Goal: Task Accomplishment & Management: Manage account settings

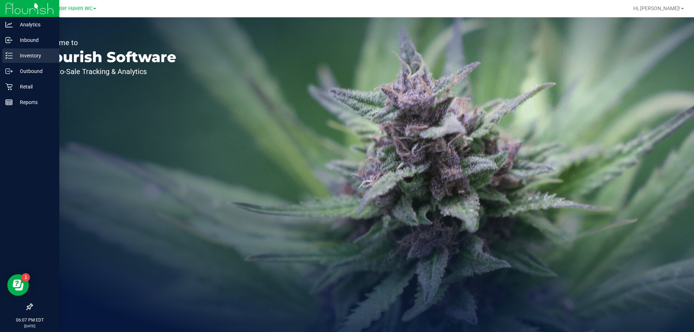
click at [23, 52] on p "Inventory" at bounding box center [34, 55] width 43 height 9
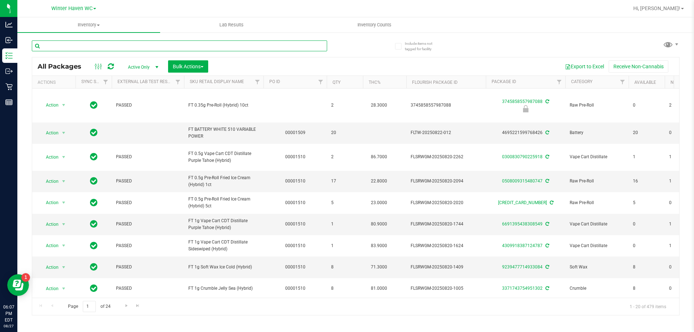
click at [128, 44] on input "text" at bounding box center [179, 45] width 295 height 11
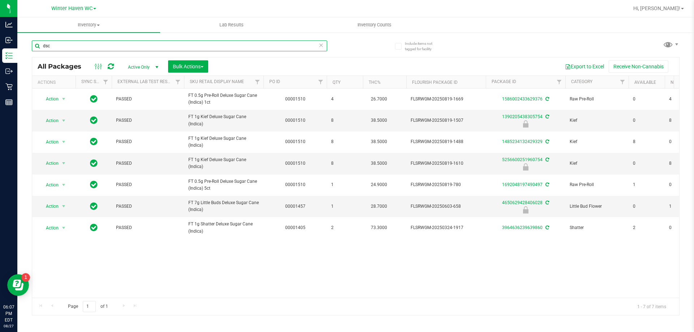
type input "dsc"
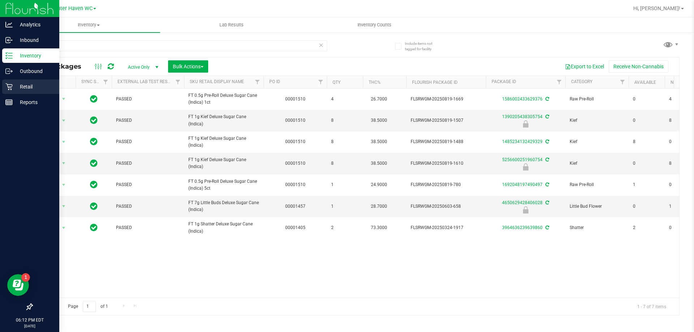
click at [14, 87] on p "Retail" at bounding box center [34, 86] width 43 height 9
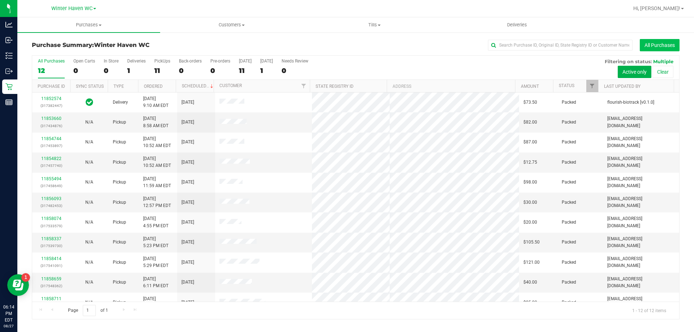
click at [660, 50] on button "All Purchases" at bounding box center [659, 45] width 40 height 12
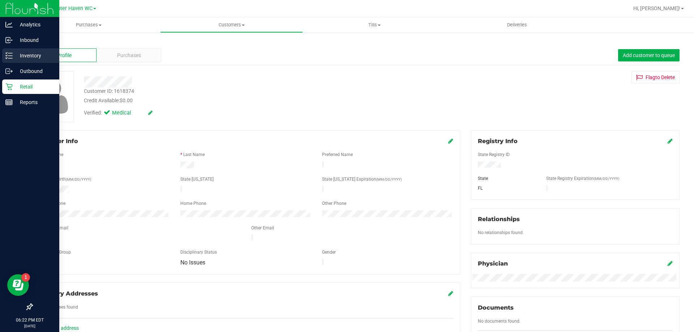
click at [17, 55] on p "Inventory" at bounding box center [34, 55] width 43 height 9
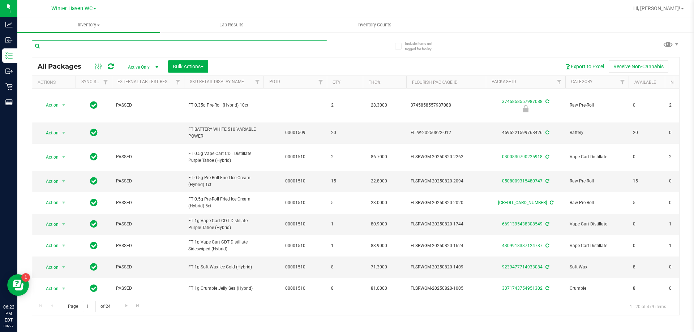
click at [100, 46] on input "text" at bounding box center [179, 45] width 295 height 11
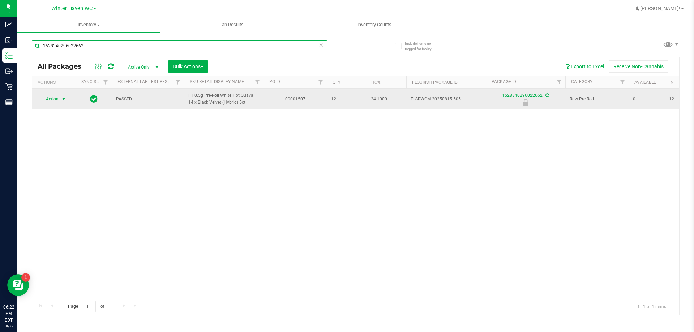
type input "1528340296022662"
click at [64, 99] on span "select" at bounding box center [64, 99] width 6 height 6
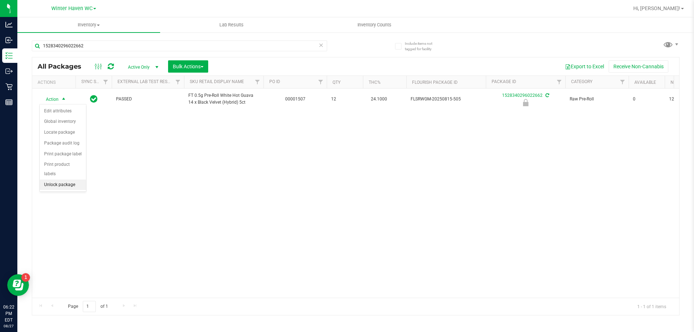
click at [59, 180] on li "Unlock package" at bounding box center [63, 185] width 46 height 11
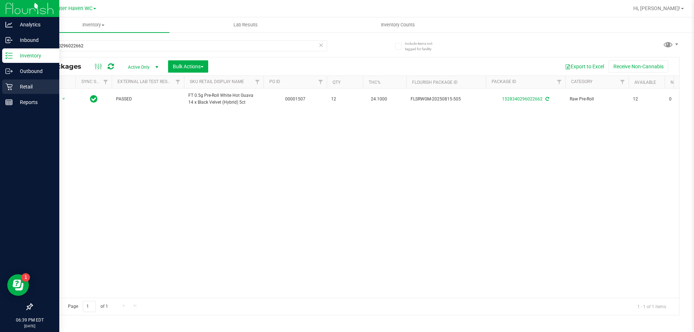
click at [31, 82] on div "Retail" at bounding box center [30, 86] width 57 height 14
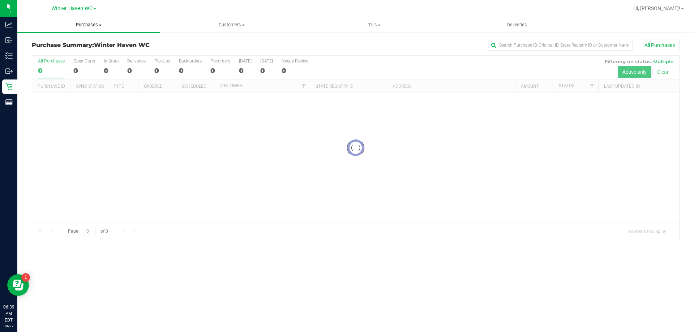
click at [90, 22] on span "Purchases" at bounding box center [88, 25] width 143 height 7
click at [62, 50] on li "Fulfillment" at bounding box center [88, 52] width 143 height 9
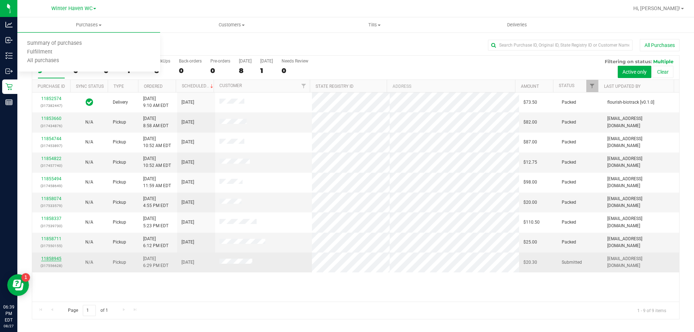
click at [52, 259] on link "11858945" at bounding box center [51, 258] width 20 height 5
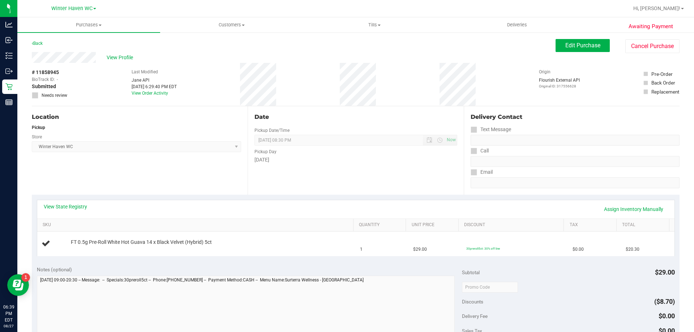
click at [206, 207] on div "View State Registry Assign Inventory Manually" at bounding box center [356, 209] width 624 height 12
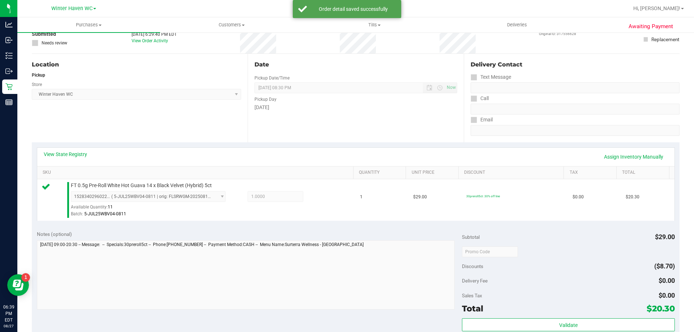
scroll to position [108, 0]
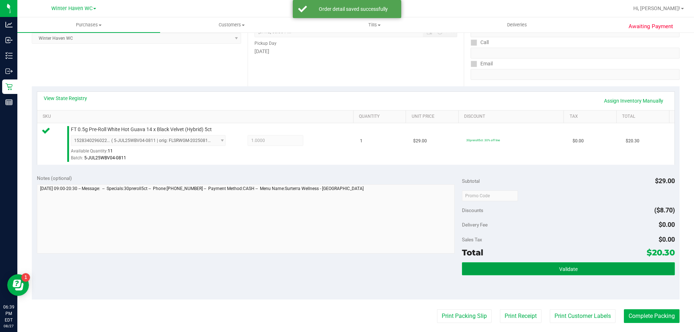
click at [552, 265] on button "Validate" at bounding box center [568, 268] width 212 height 13
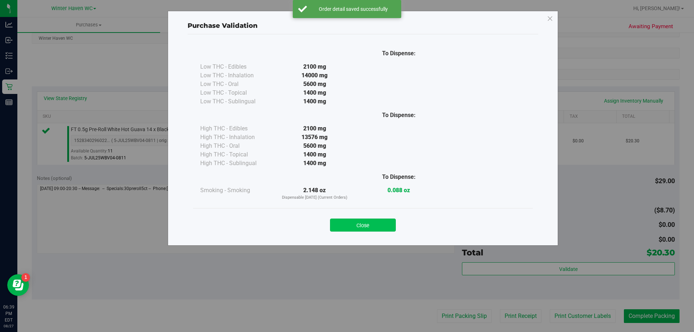
click at [384, 226] on button "Close" at bounding box center [363, 225] width 66 height 13
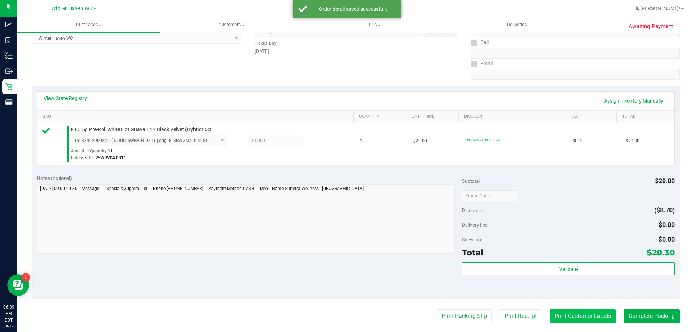
click at [593, 318] on button "Print Customer Labels" at bounding box center [582, 316] width 66 height 14
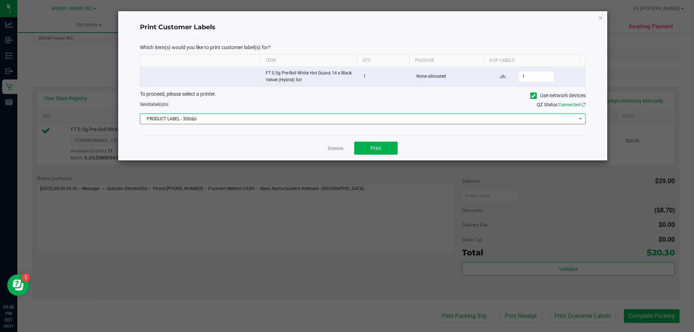
click at [250, 123] on span "PRODUCT LABEL - 300dpi" at bounding box center [358, 119] width 436 height 10
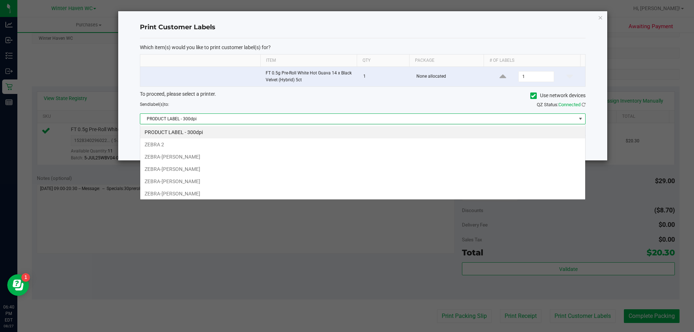
scroll to position [11, 445]
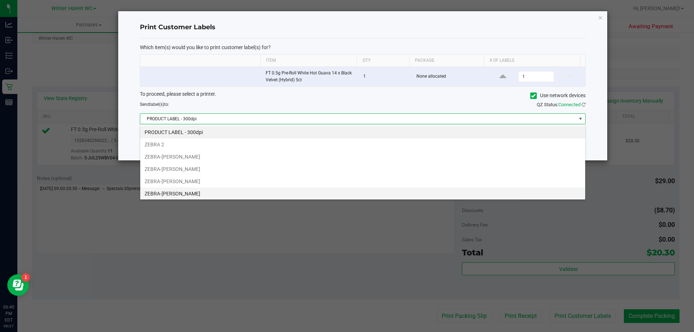
click at [228, 190] on li "ZEBRA-[PERSON_NAME]" at bounding box center [362, 193] width 445 height 12
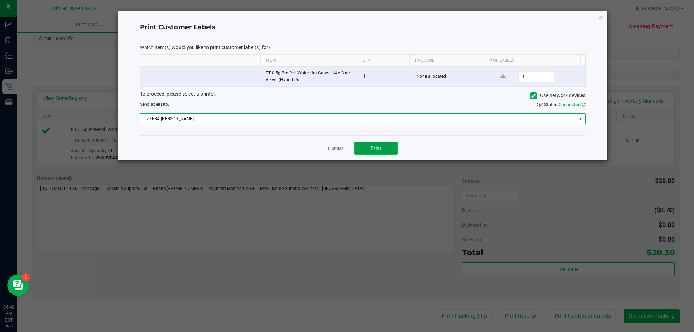
click at [367, 152] on button "Print" at bounding box center [375, 148] width 43 height 13
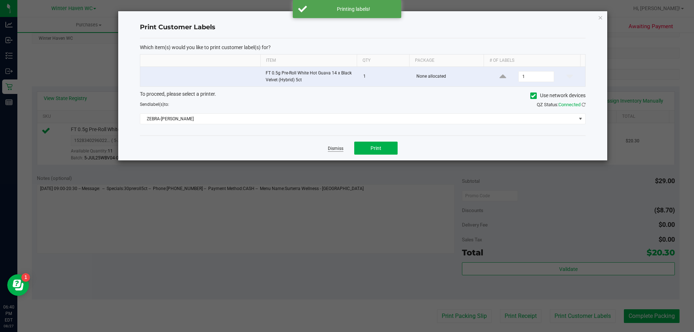
click at [336, 146] on link "Dismiss" at bounding box center [336, 149] width 16 height 6
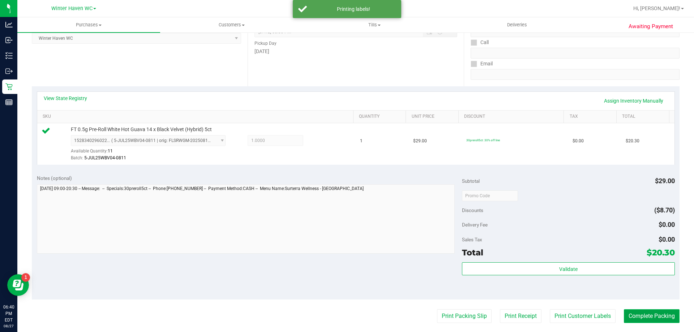
click at [639, 311] on button "Complete Packing" at bounding box center [652, 316] width 56 height 14
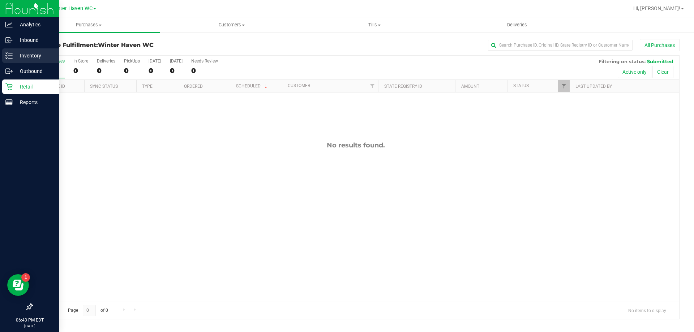
click at [18, 54] on p "Inventory" at bounding box center [34, 55] width 43 height 9
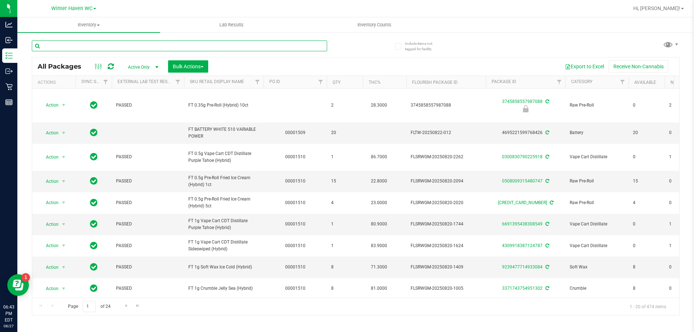
click at [128, 45] on input "text" at bounding box center [179, 45] width 295 height 11
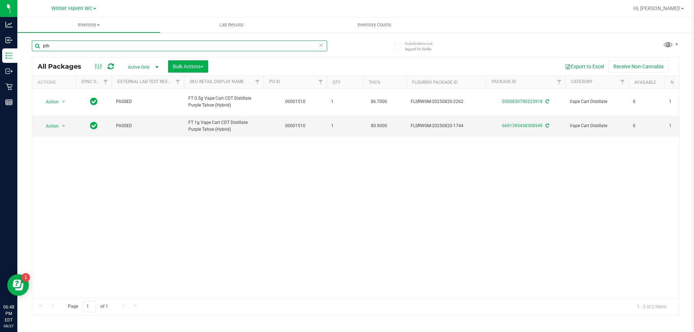
type input "pth"
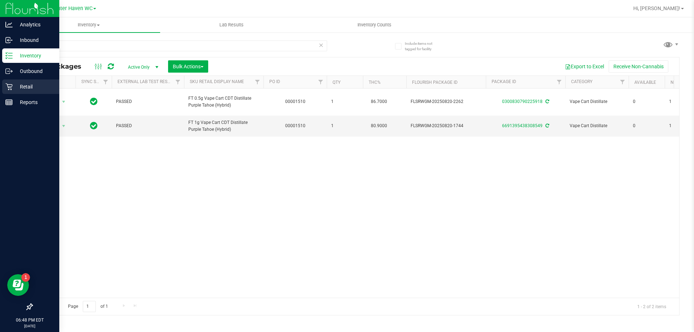
click at [30, 83] on p "Retail" at bounding box center [34, 86] width 43 height 9
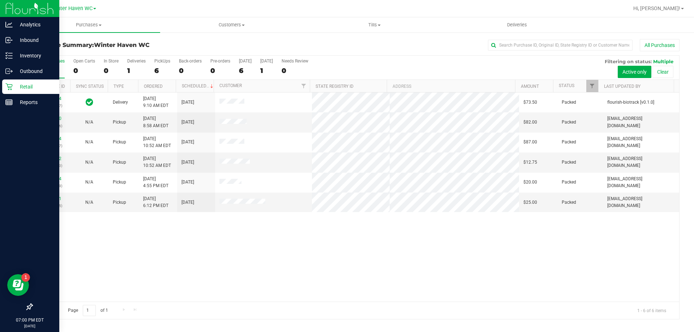
click at [17, 88] on p "Retail" at bounding box center [34, 86] width 43 height 9
click at [32, 89] on p "Retail" at bounding box center [34, 86] width 43 height 9
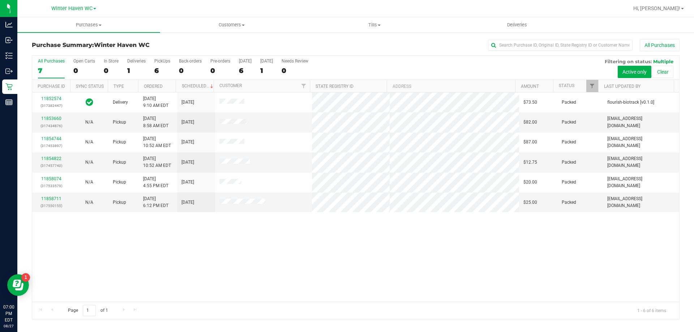
click at [475, 254] on div "11852574 (317382447) Delivery [DATE] 9:10 AM EDT 8/28/2025 $73.50 Packed flouri…" at bounding box center [355, 196] width 647 height 209
click at [474, 254] on div "11852574 (317382447) Delivery [DATE] 9:10 AM EDT 8/28/2025 $73.50 Packed flouri…" at bounding box center [355, 196] width 647 height 209
click at [475, 240] on div "11852574 (317382447) Delivery [DATE] 9:10 AM EDT 8/28/2025 $73.50 Packed flouri…" at bounding box center [355, 196] width 647 height 209
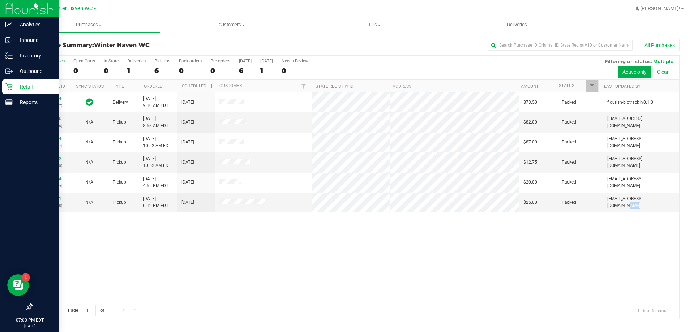
click at [19, 80] on div "Retail" at bounding box center [30, 86] width 57 height 14
click at [12, 55] on icon at bounding box center [8, 55] width 7 height 7
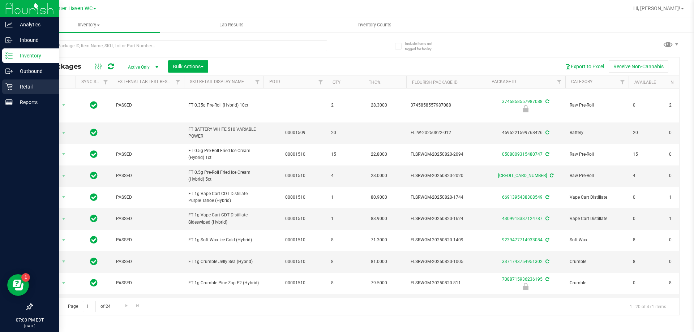
click at [16, 85] on p "Retail" at bounding box center [34, 86] width 43 height 9
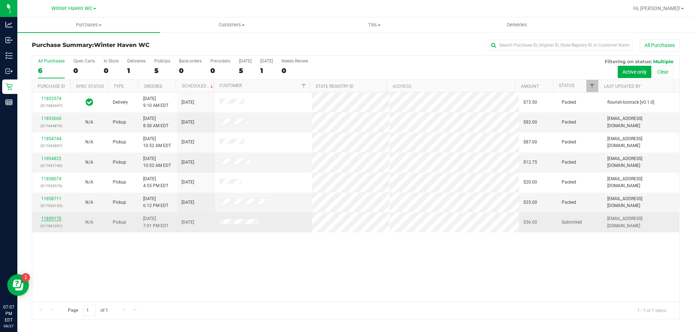
click at [47, 220] on link "11859170" at bounding box center [51, 218] width 20 height 5
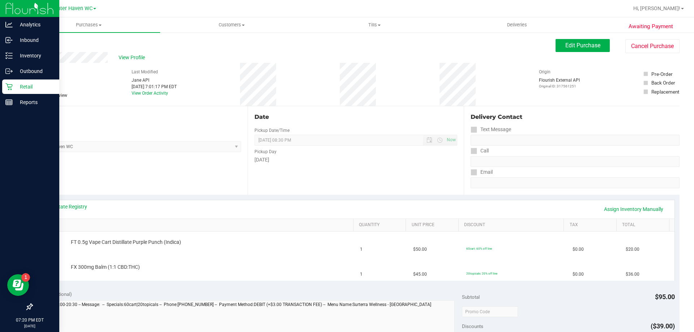
click at [29, 84] on p "Retail" at bounding box center [34, 86] width 43 height 9
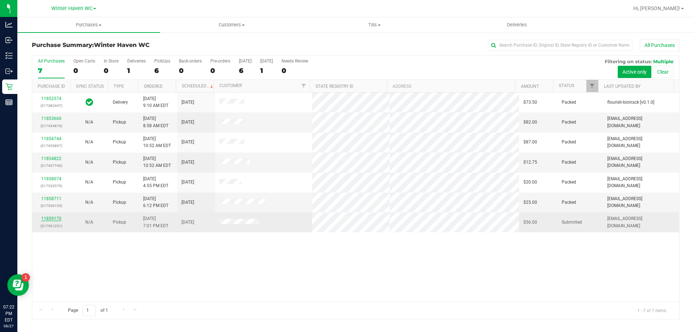
click at [59, 216] on link "11859170" at bounding box center [51, 218] width 20 height 5
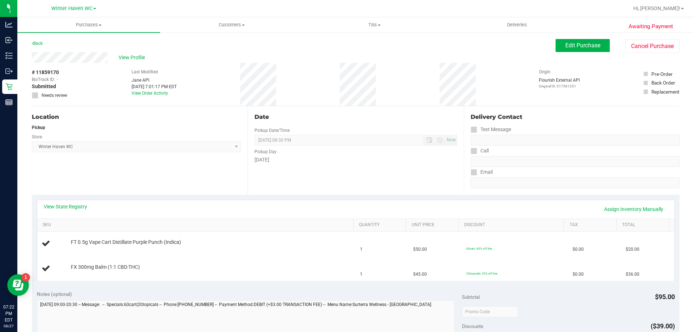
click at [330, 207] on div "View State Registry Assign Inventory Manually" at bounding box center [356, 209] width 624 height 12
click at [113, 200] on div "View State Registry Assign Inventory Manually" at bounding box center [355, 209] width 637 height 18
click at [157, 208] on div "View State Registry Assign Inventory Manually" at bounding box center [356, 209] width 624 height 12
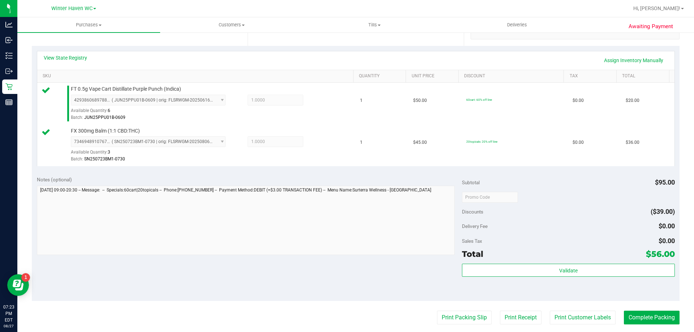
scroll to position [181, 0]
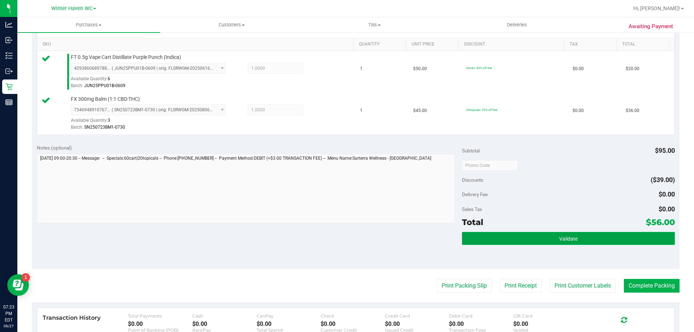
click at [570, 238] on span "Validate" at bounding box center [568, 239] width 18 height 6
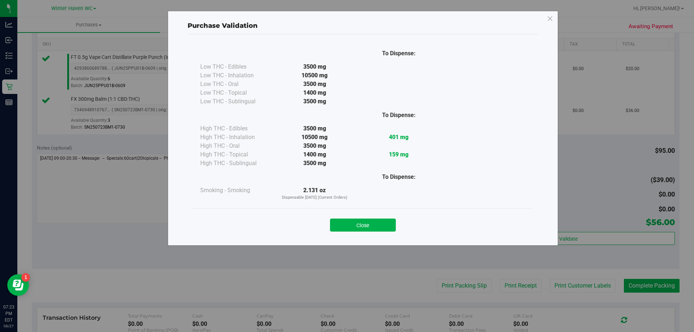
drag, startPoint x: 371, startPoint y: 222, endPoint x: 376, endPoint y: 226, distance: 6.2
click at [371, 223] on button "Close" at bounding box center [363, 225] width 66 height 13
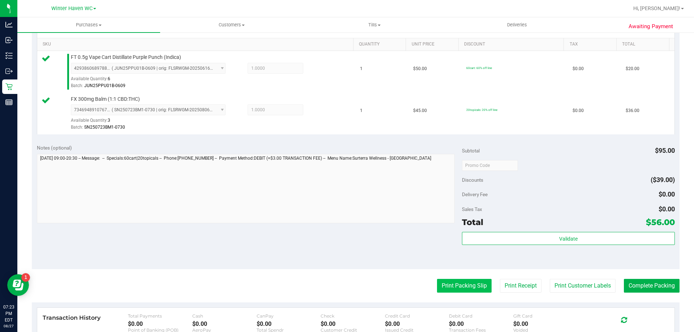
click at [461, 285] on button "Print Packing Slip" at bounding box center [464, 286] width 55 height 14
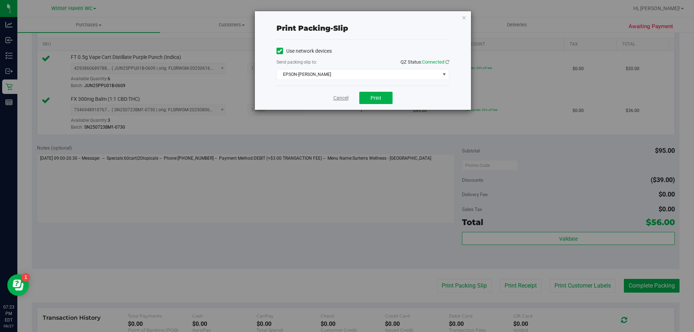
click at [338, 98] on link "Cancel" at bounding box center [340, 98] width 15 height 8
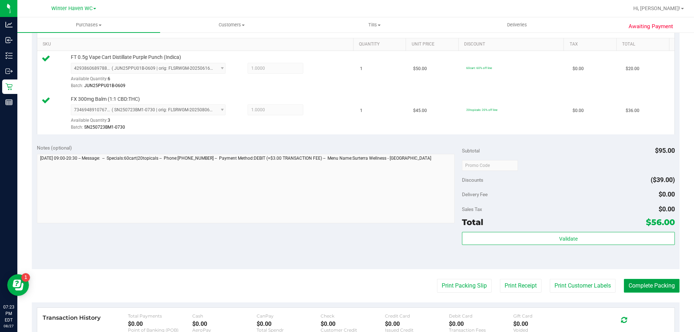
click at [632, 283] on button "Complete Packing" at bounding box center [652, 286] width 56 height 14
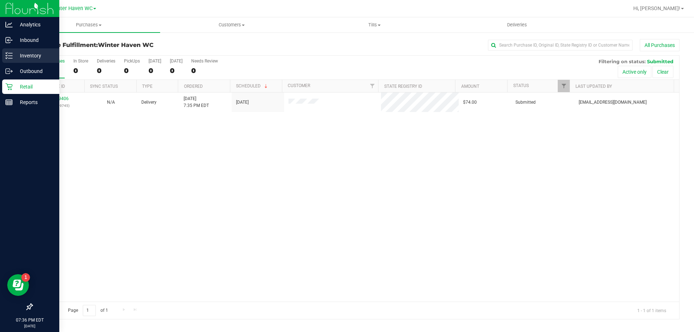
click at [31, 60] on p "Inventory" at bounding box center [34, 55] width 43 height 9
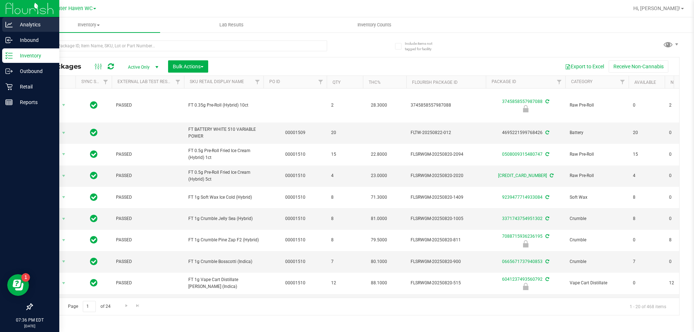
click at [41, 28] on p "Analytics" at bounding box center [34, 24] width 43 height 9
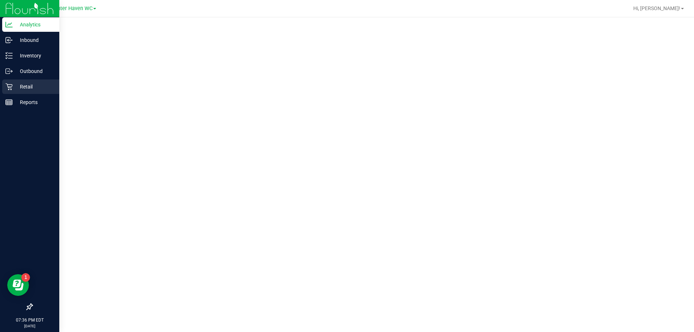
click at [28, 87] on p "Retail" at bounding box center [34, 86] width 43 height 9
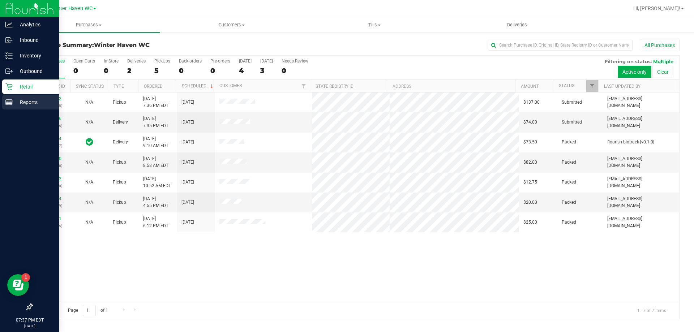
click at [14, 102] on p "Reports" at bounding box center [34, 102] width 43 height 9
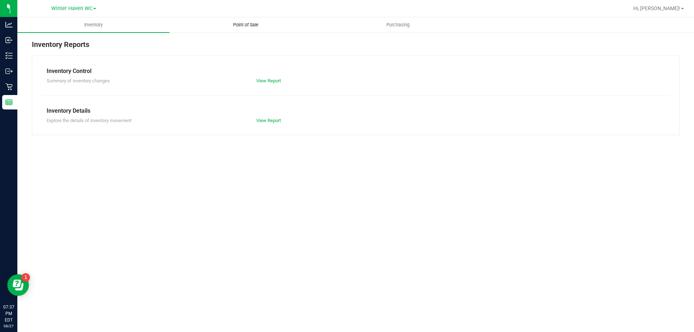
click at [237, 19] on uib-tab-heading "Point of Sale" at bounding box center [245, 25] width 151 height 14
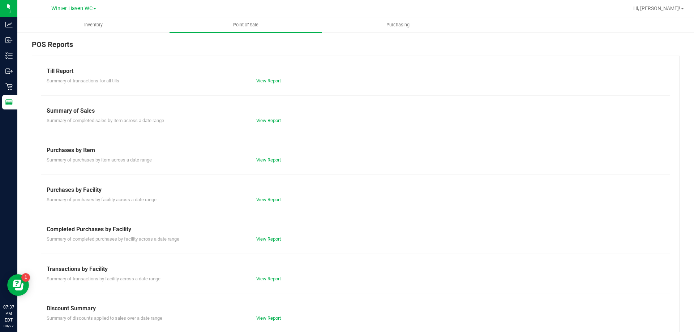
click at [277, 238] on link "View Report" at bounding box center [268, 238] width 25 height 5
